Goal: Navigation & Orientation: Understand site structure

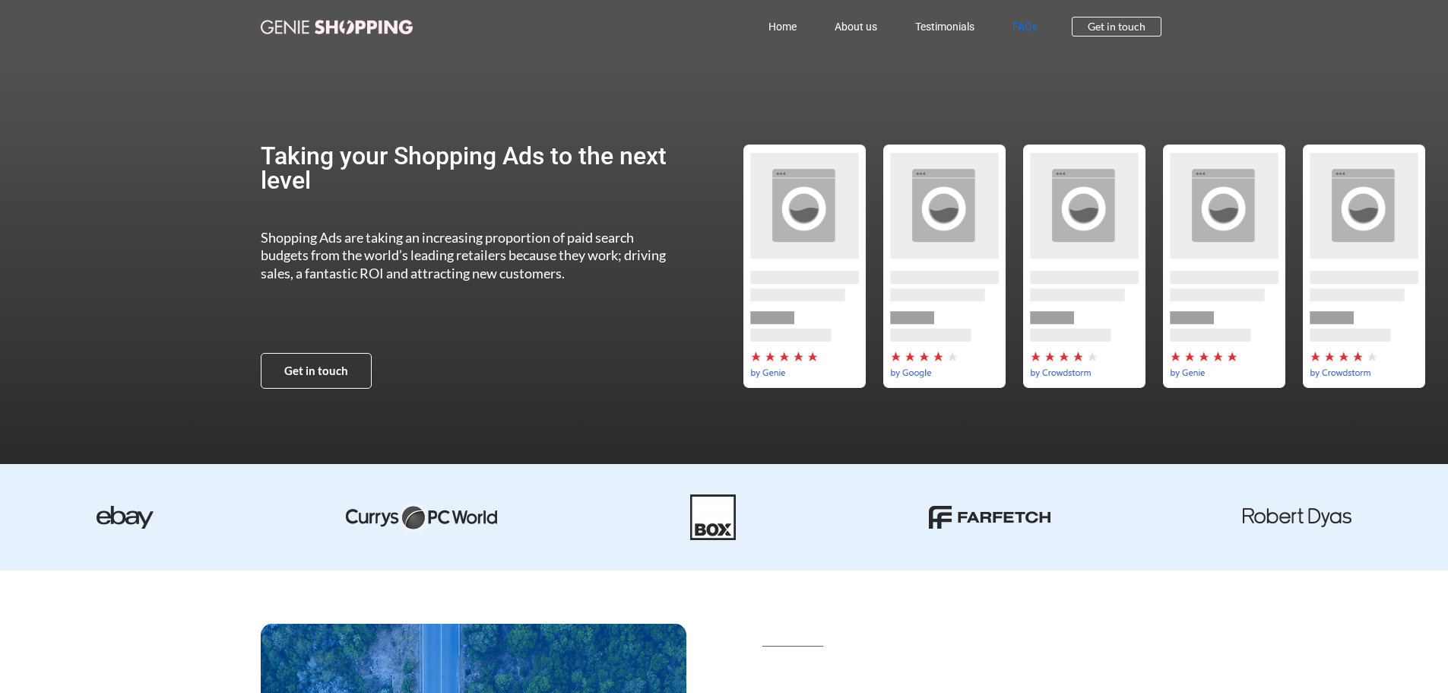
click at [1026, 27] on link "FAQs" at bounding box center [1025, 26] width 63 height 35
click at [865, 33] on link "About us" at bounding box center [856, 26] width 81 height 35
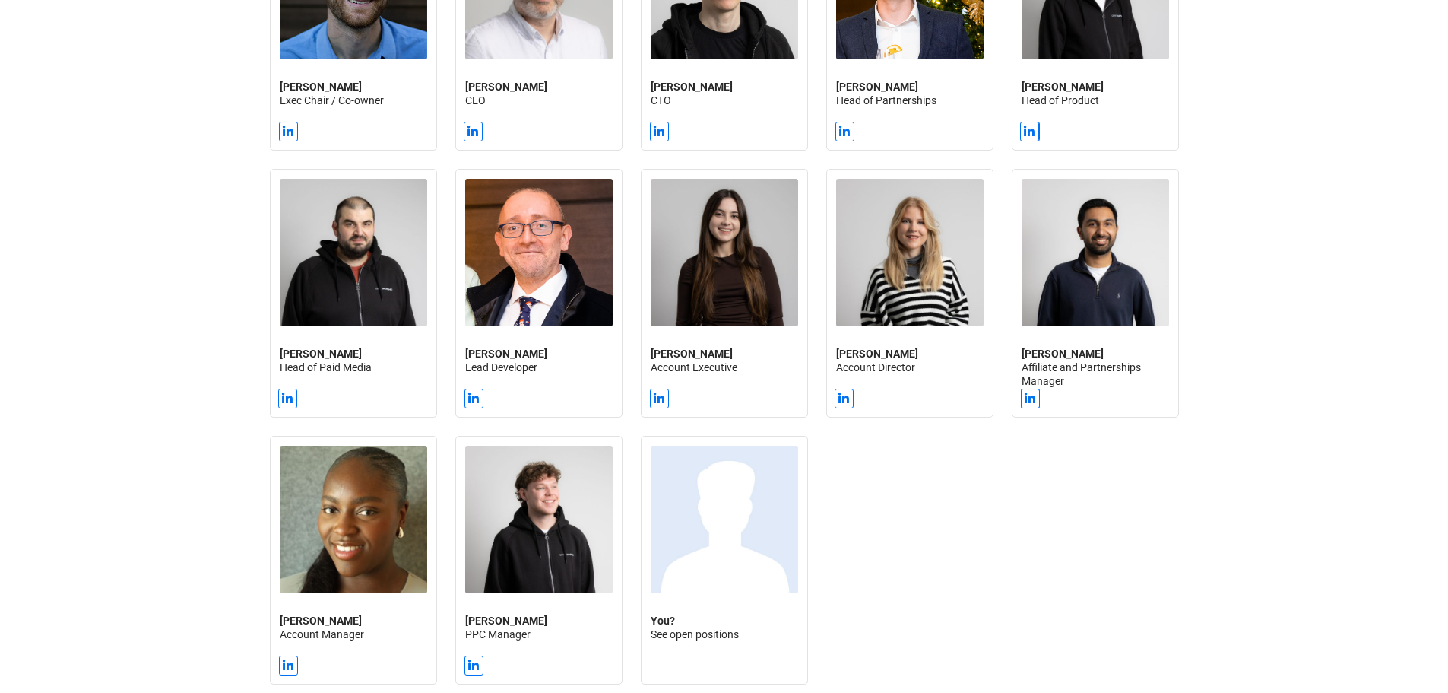
scroll to position [1445, 0]
